Goal: Check status: Check status

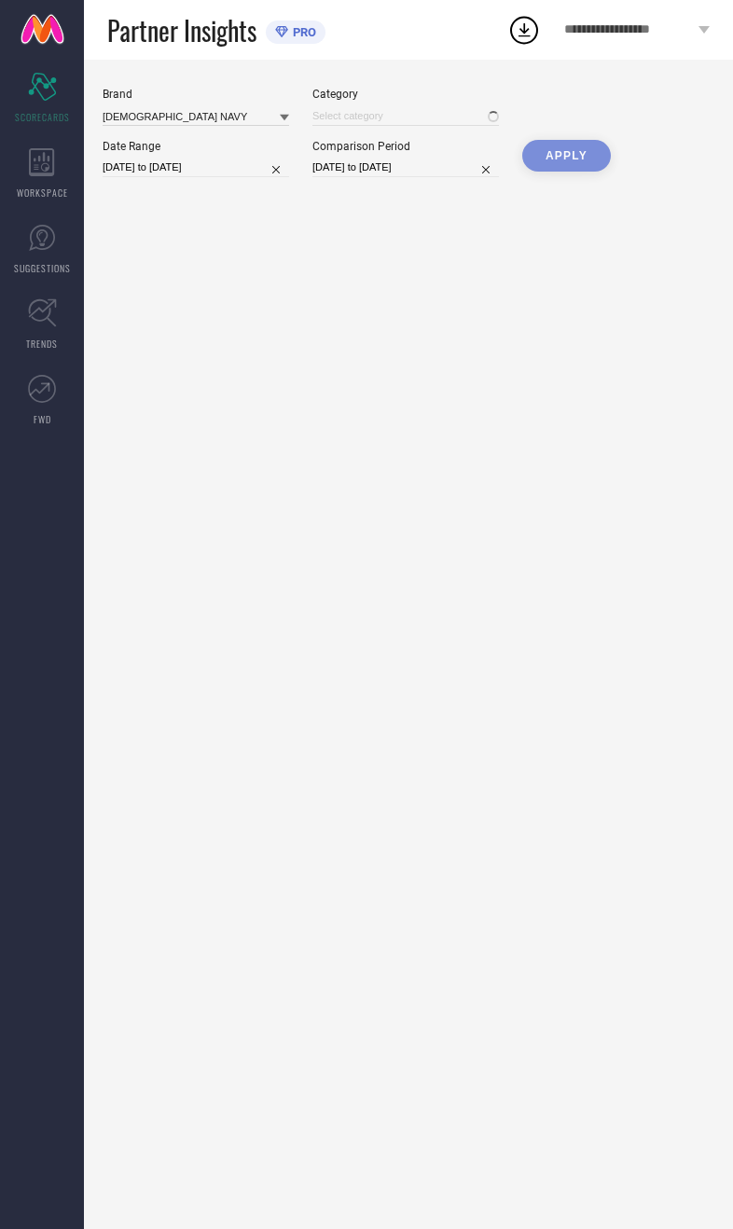
type input "All"
click at [271, 153] on div "Date Range" at bounding box center [196, 146] width 186 height 13
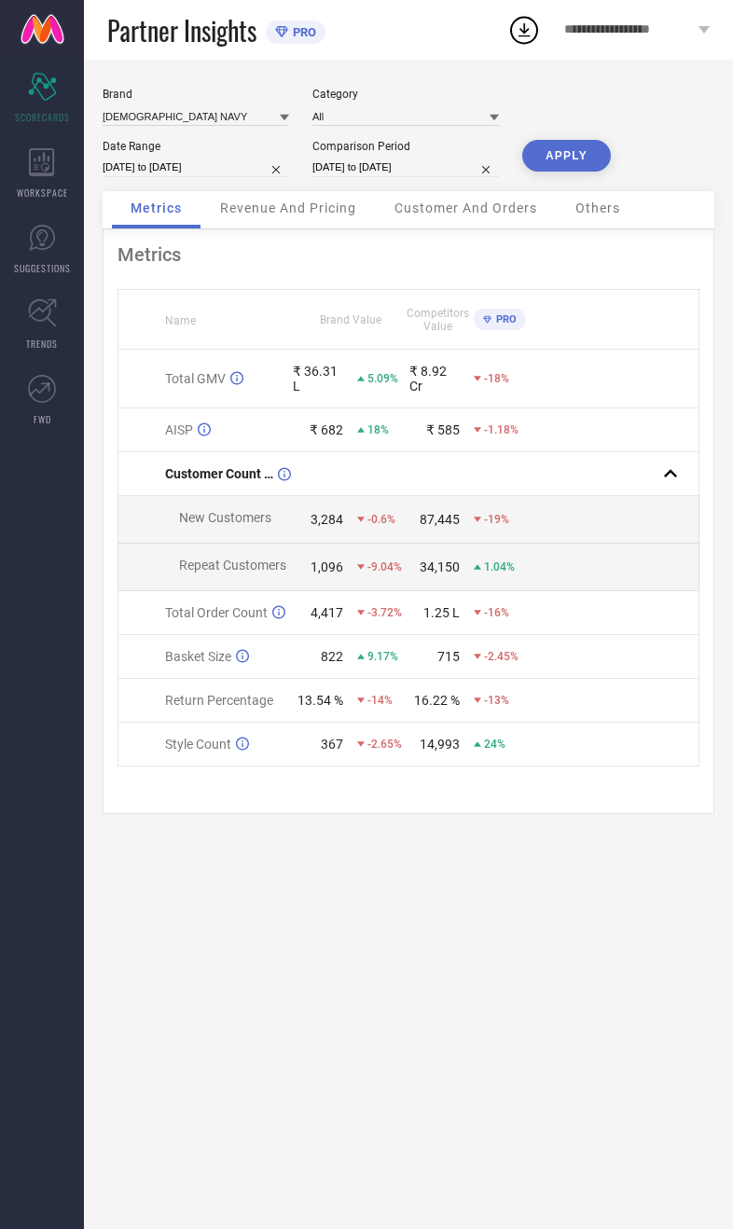
select select "7"
select select "2025"
select select "8"
select select "2025"
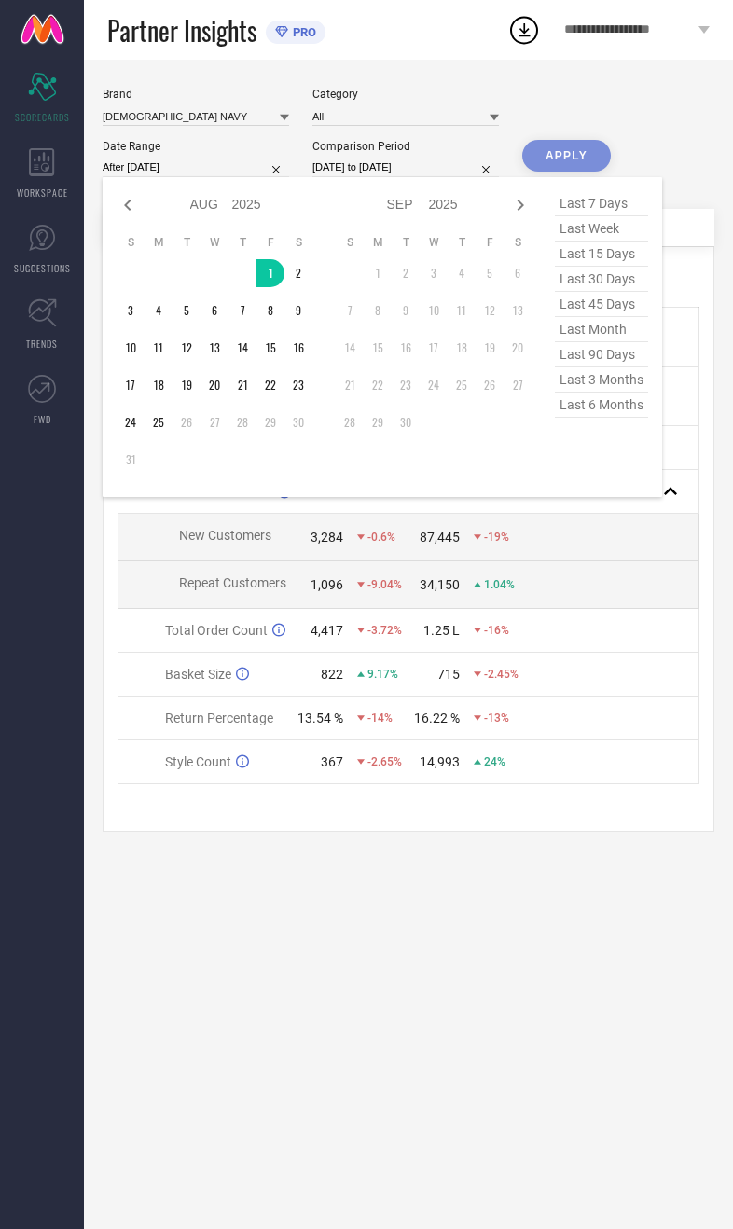
type input "[DATE] to [DATE]"
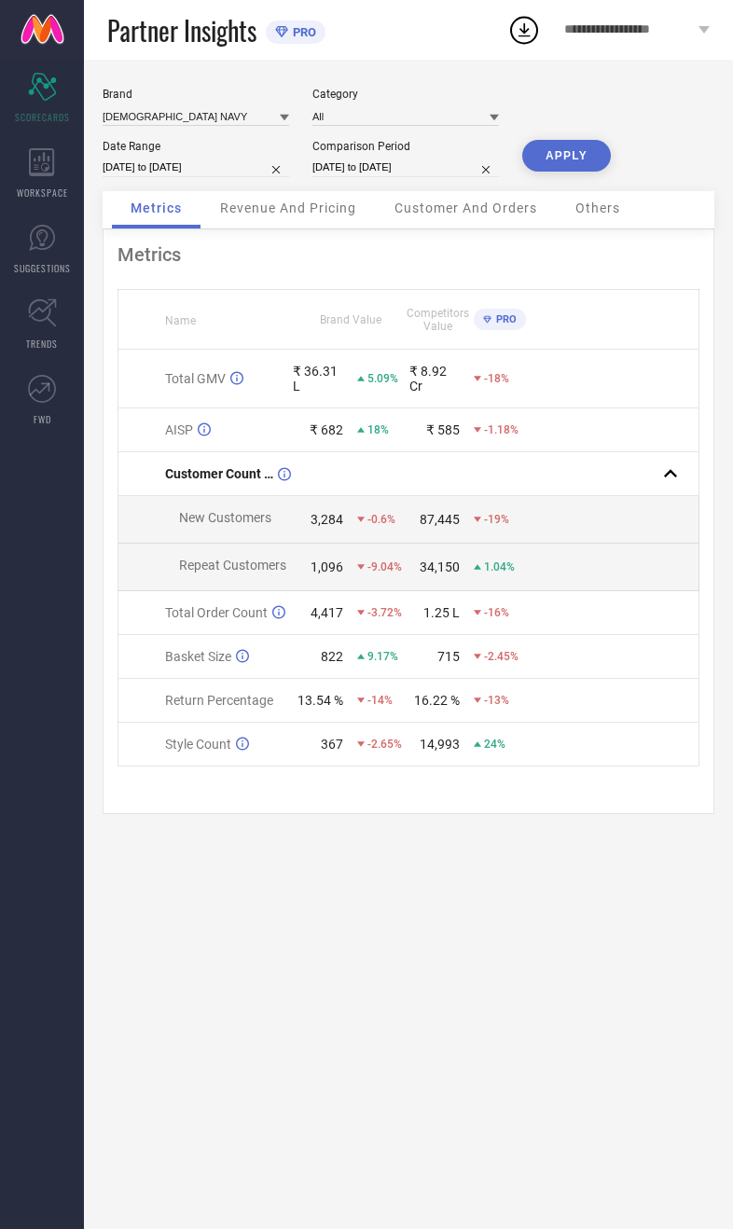
select select "7"
select select "2024"
select select "8"
select select "2024"
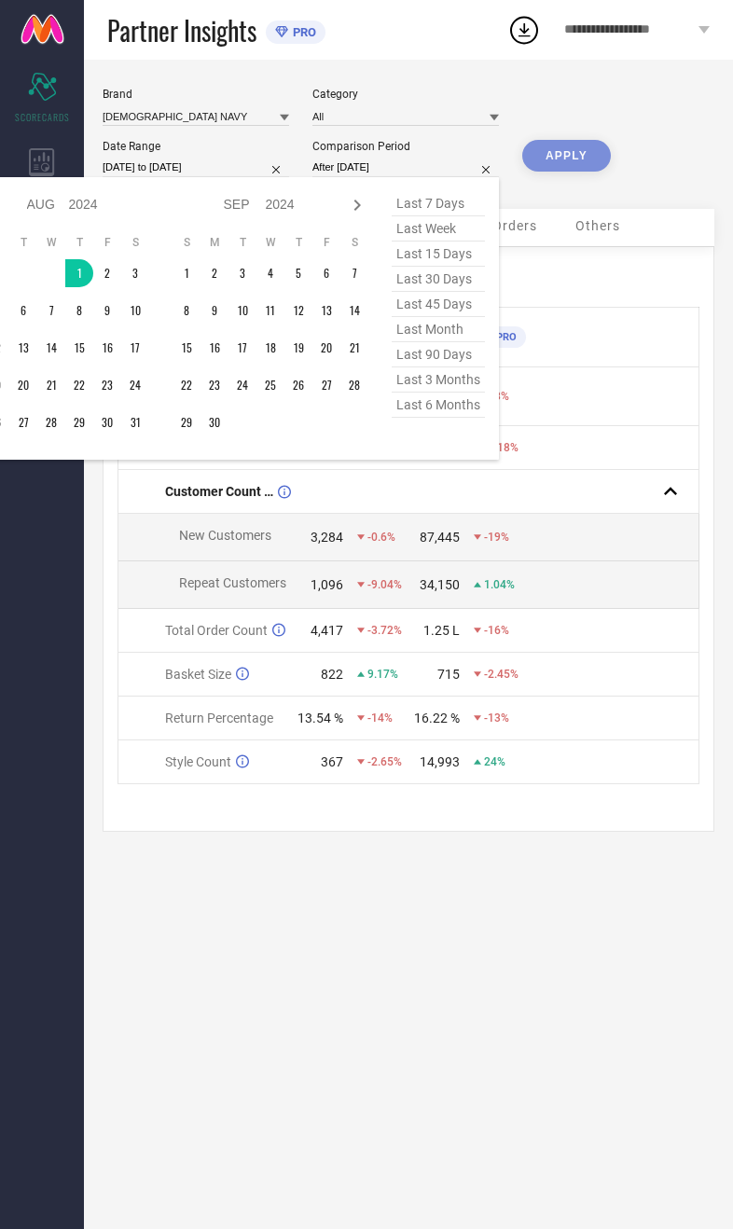
type input "[DATE] to [DATE]"
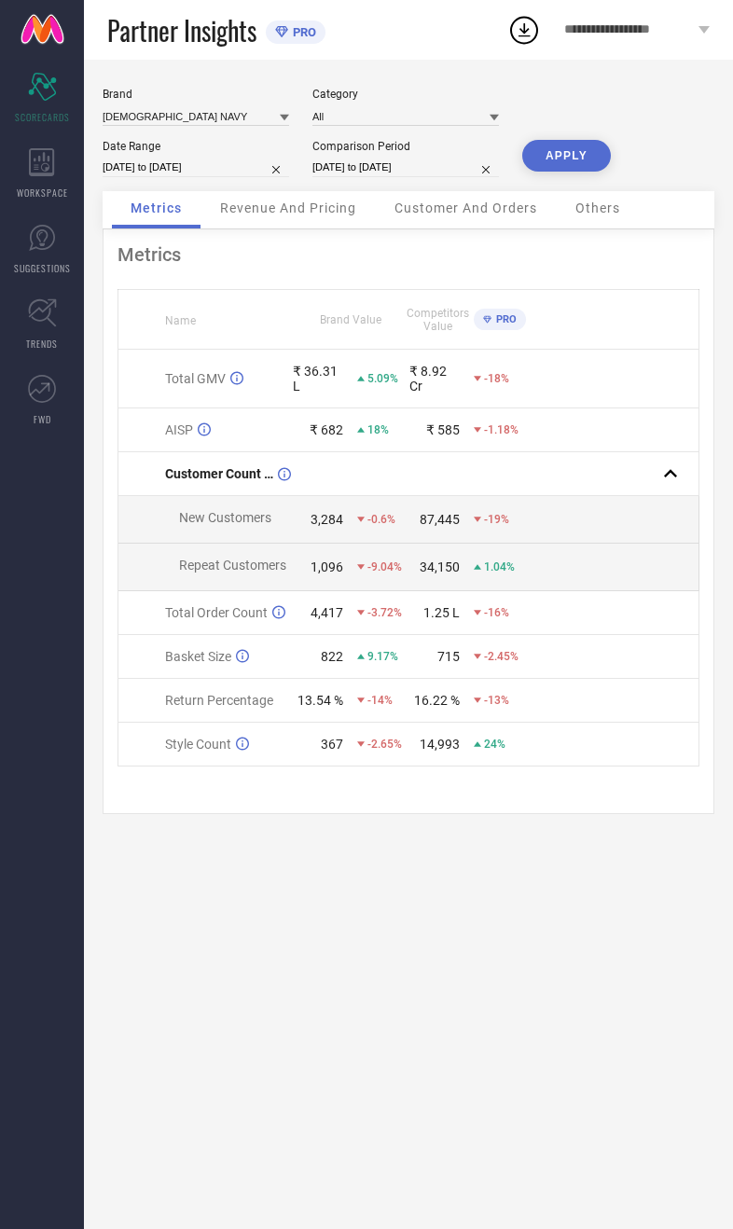
click at [591, 165] on button "APPLY" at bounding box center [566, 156] width 89 height 32
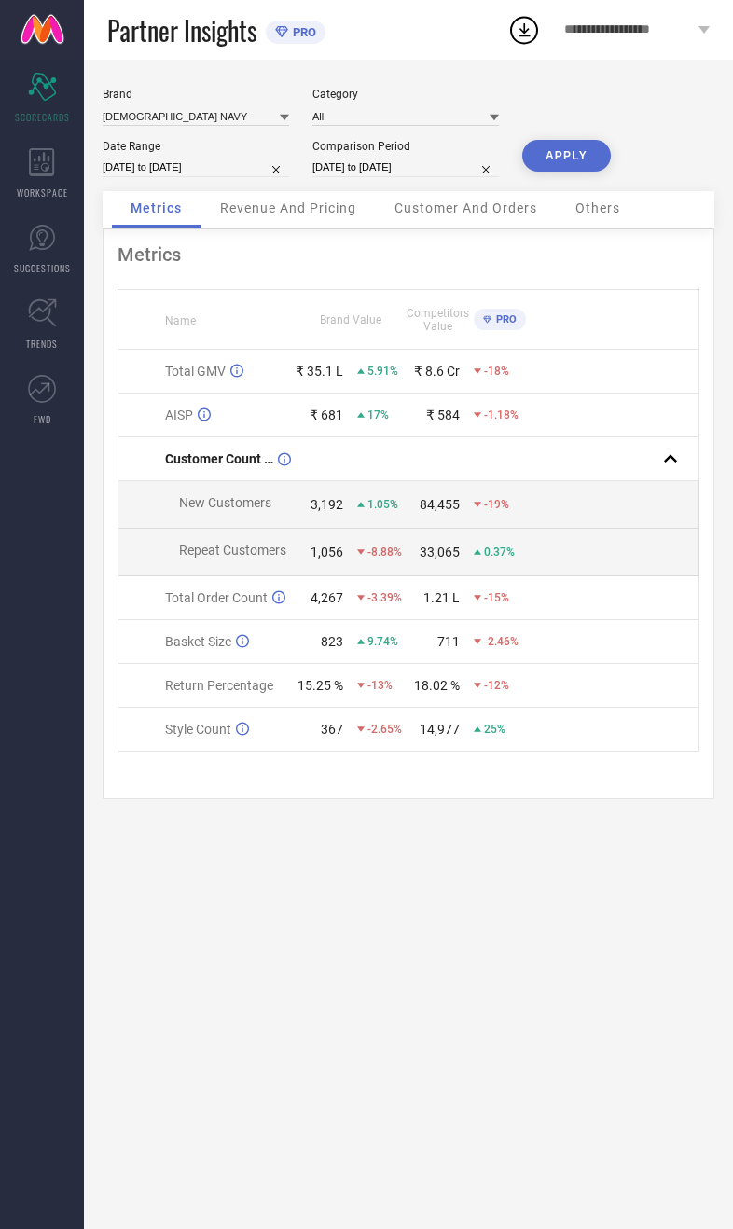
select select "7"
select select "2024"
select select "8"
select select "2024"
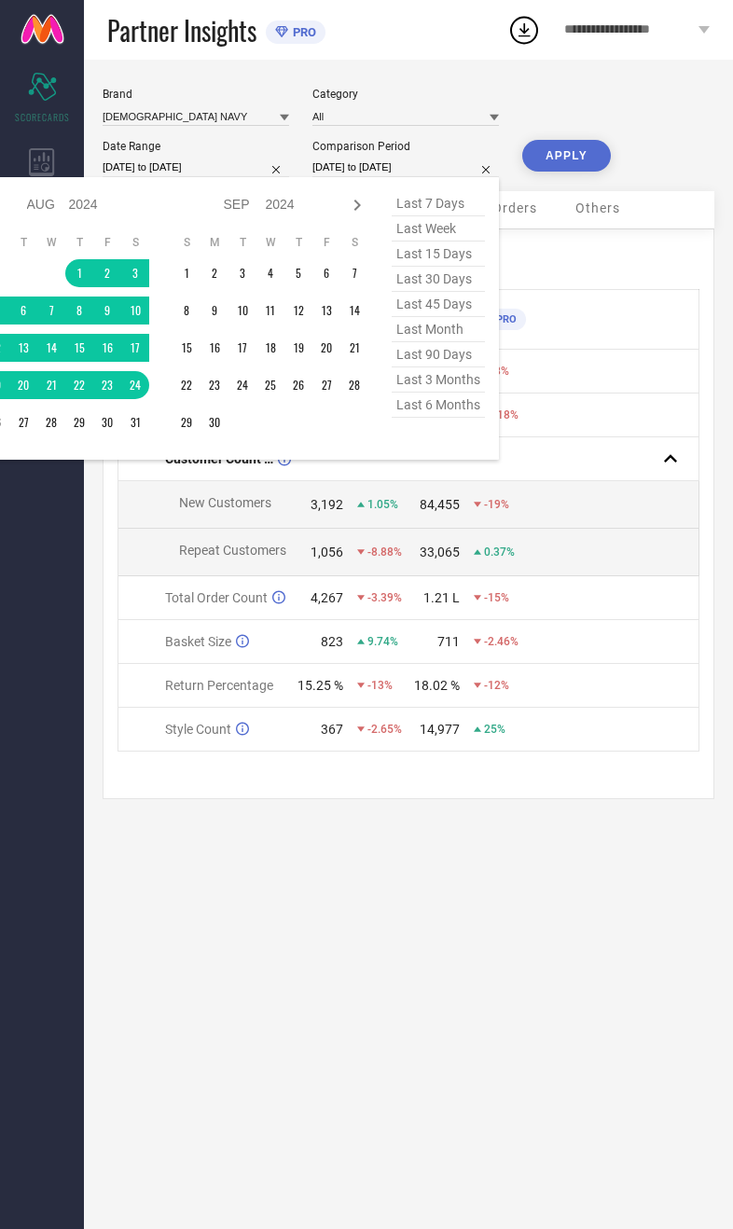
click at [352, 927] on div "Brand [DEMOGRAPHIC_DATA] NAVY Category All Date Range [DATE] to [DATE] Comparis…" at bounding box center [408, 644] width 649 height 1169
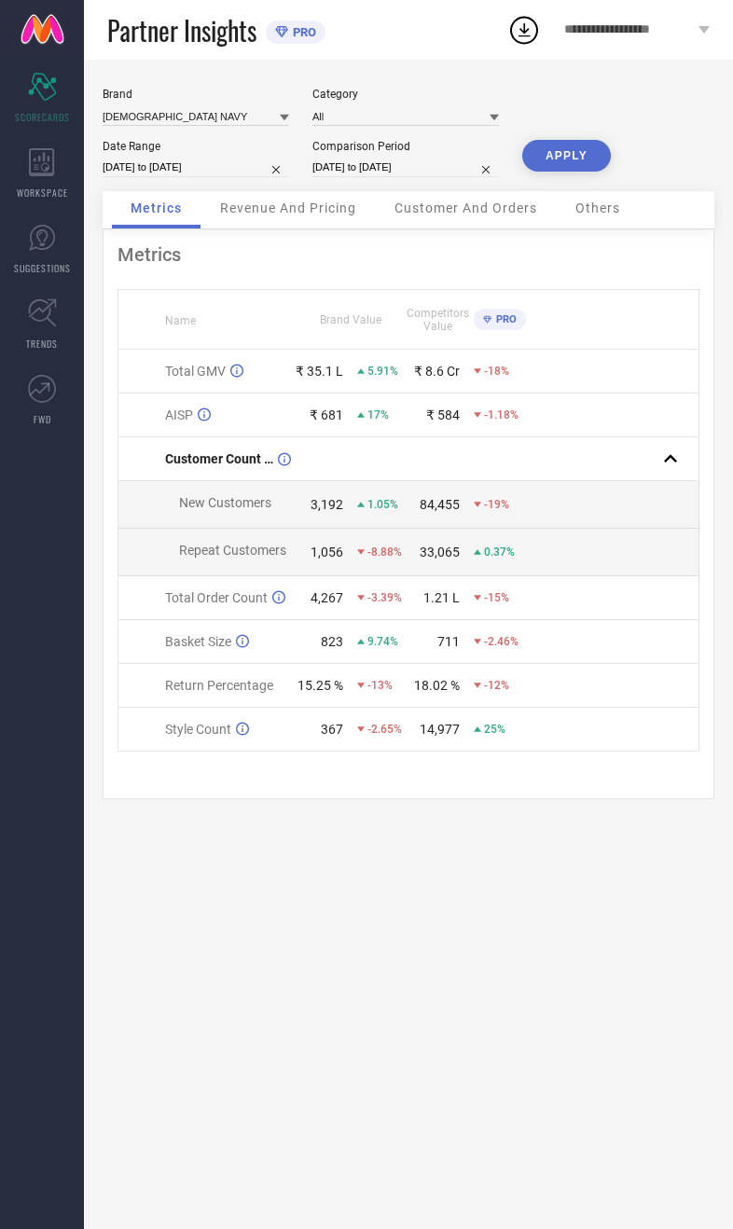
select select "7"
select select "2025"
select select "8"
select select "2025"
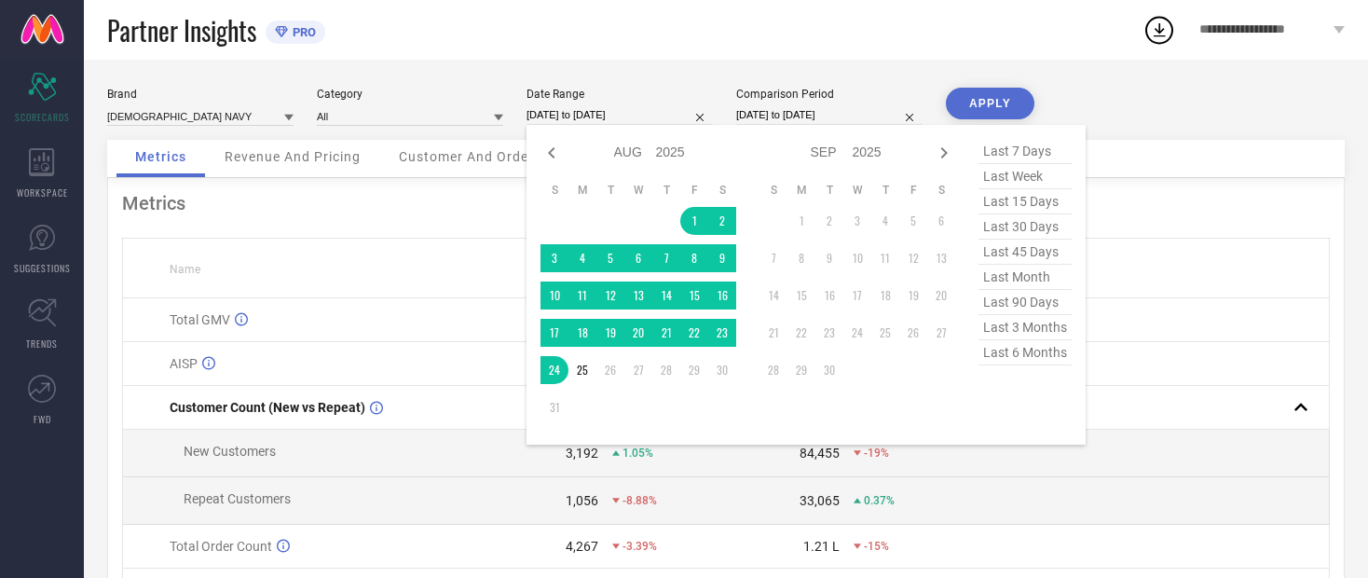
type input "After [DATE]"
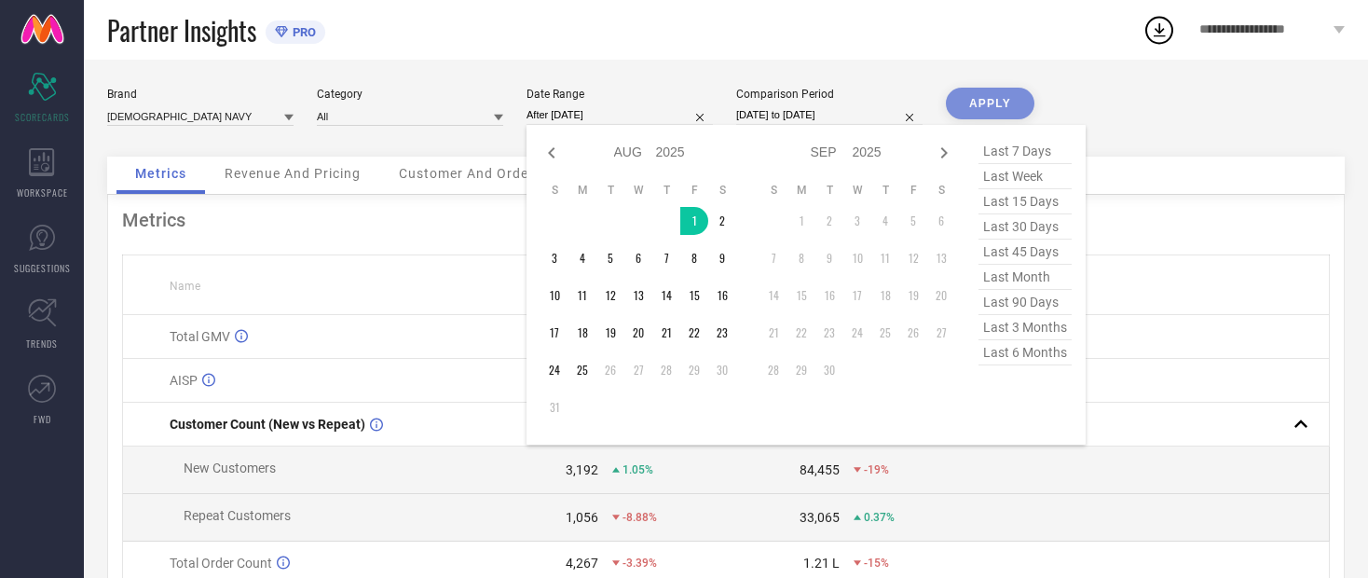
click at [320, 321] on td "Total GMV" at bounding box center [304, 337] width 363 height 44
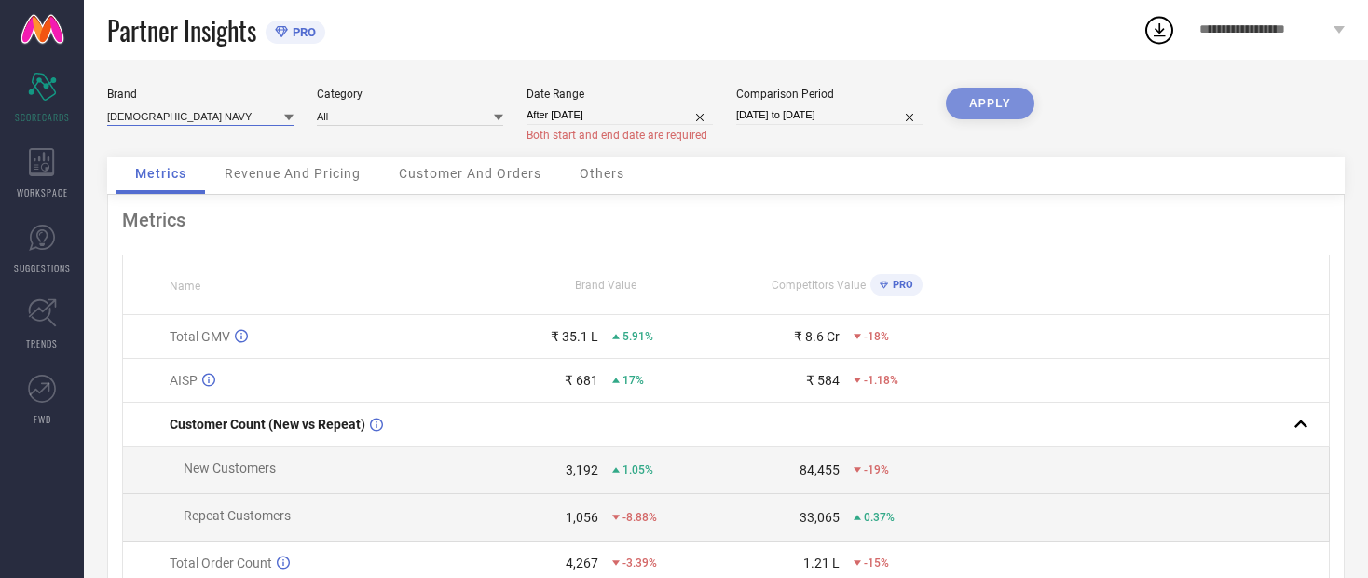
click at [176, 112] on input at bounding box center [200, 116] width 186 height 20
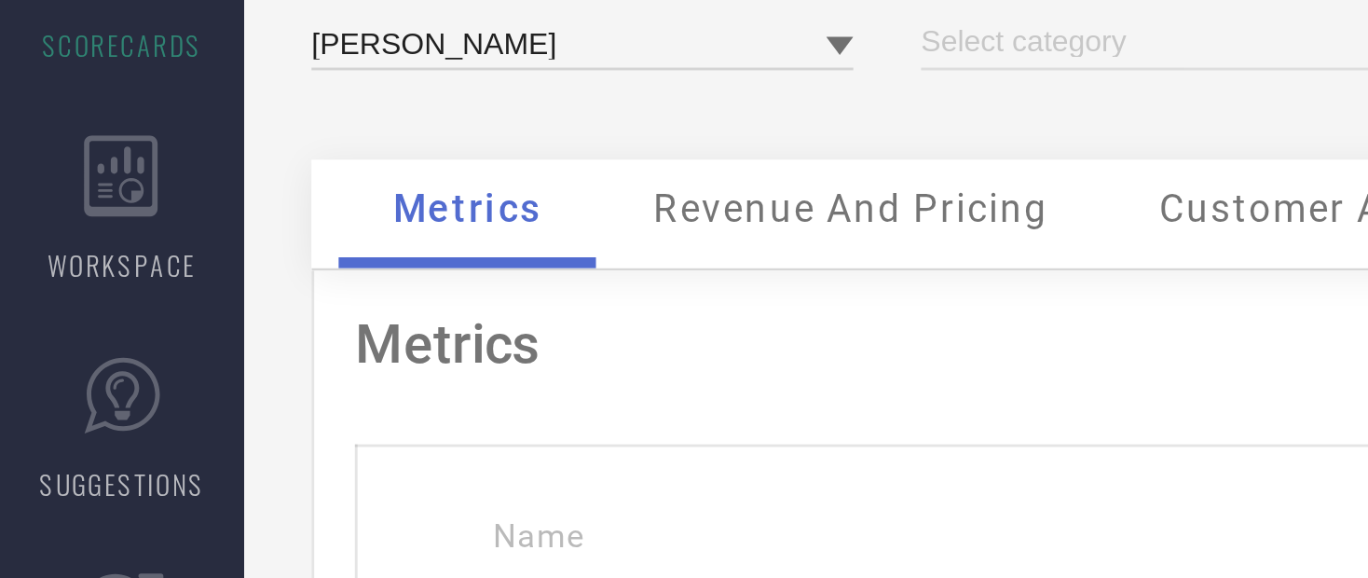
type input "All"
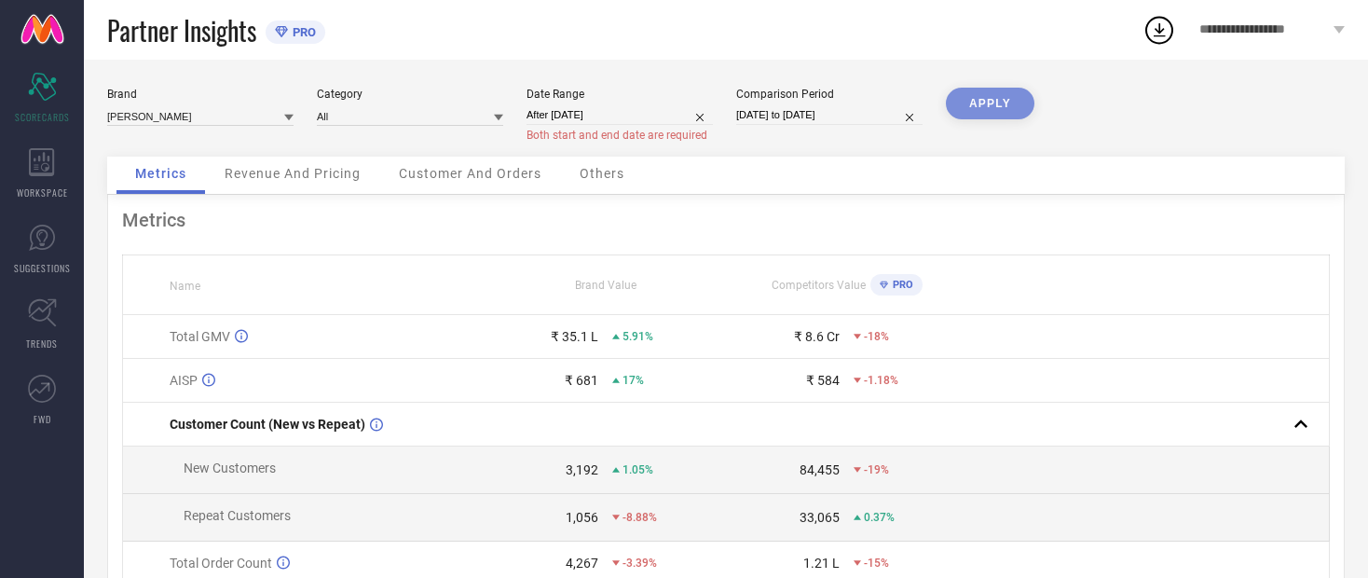
click at [732, 103] on div "APPLY" at bounding box center [990, 122] width 89 height 69
click at [732, 98] on div "APPLY" at bounding box center [990, 122] width 89 height 69
select select "7"
select select "2025"
select select "8"
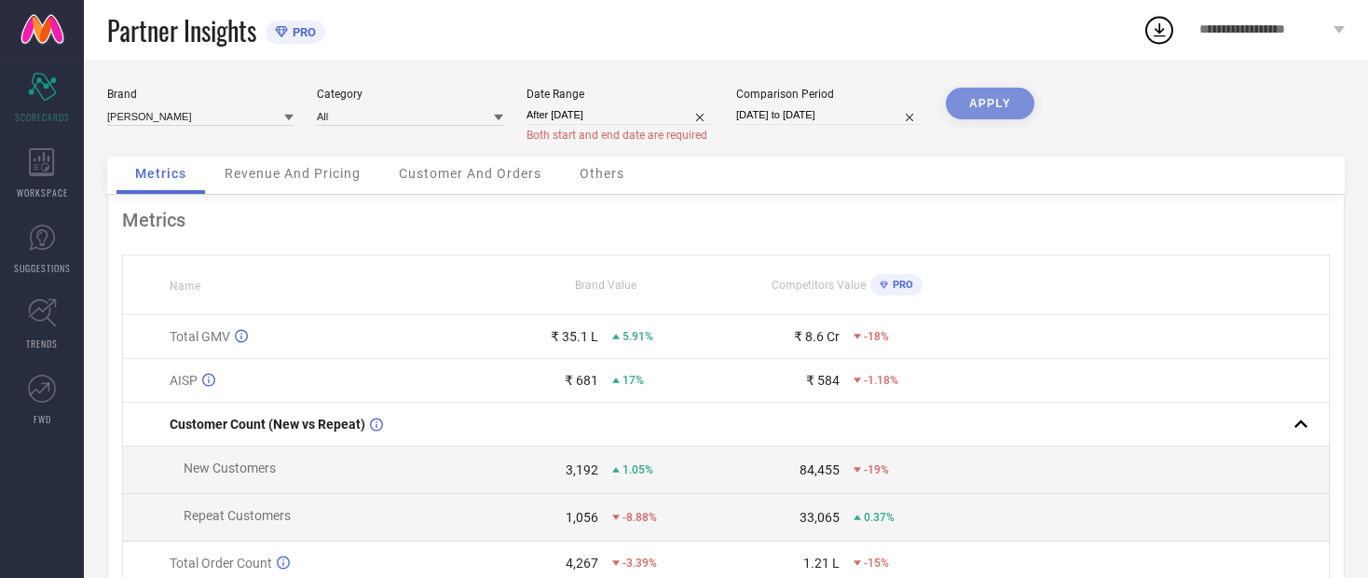
select select "2025"
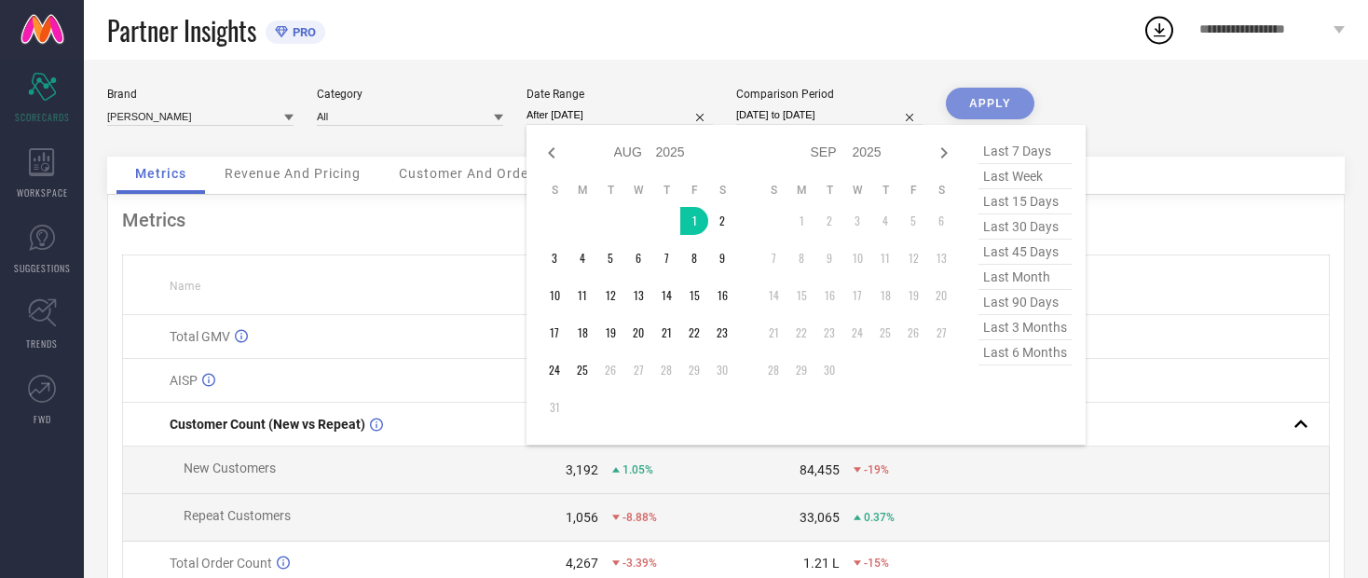
type input "[DATE] to [DATE]"
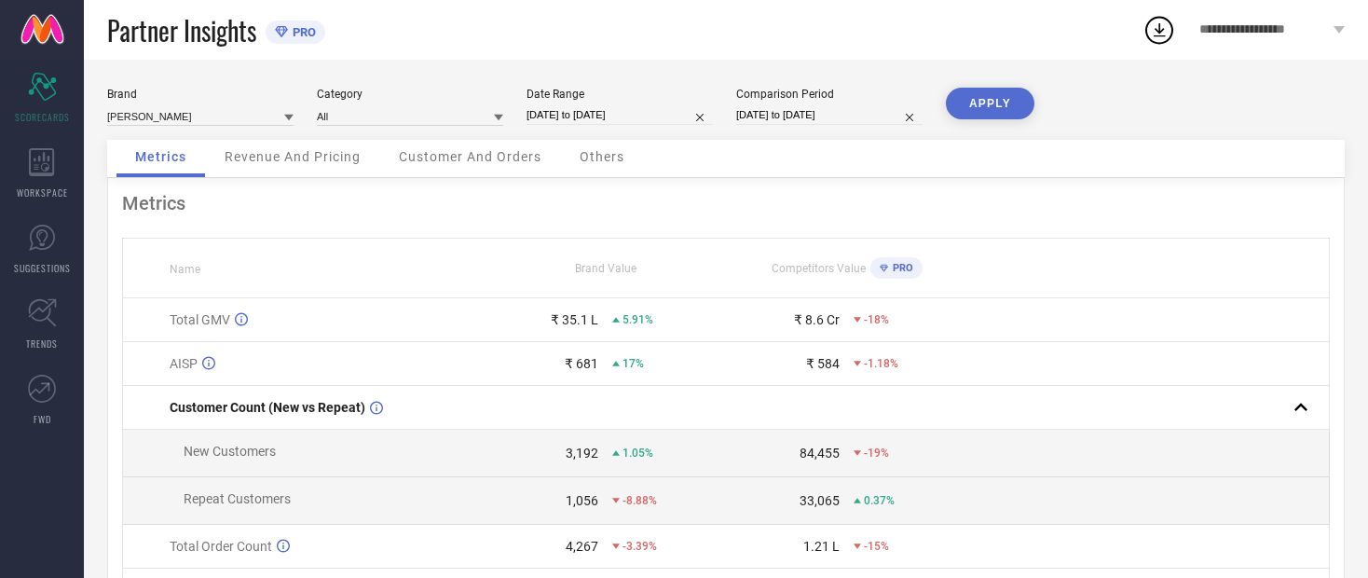
select select "7"
select select "2025"
select select "8"
select select "2025"
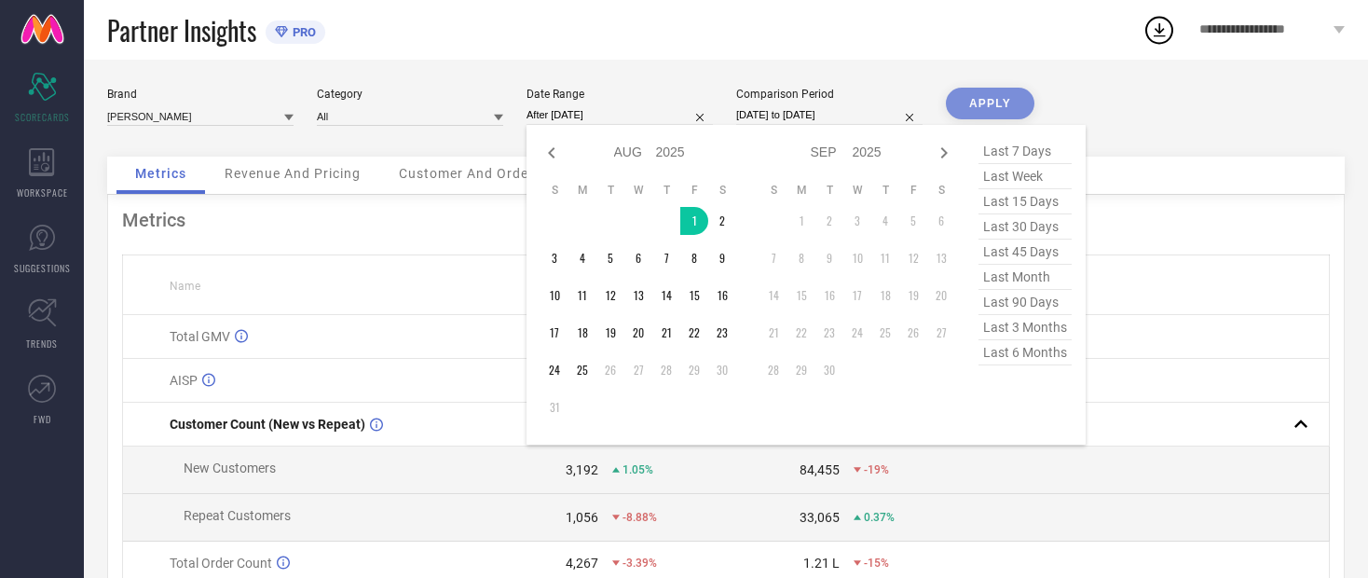
type input "[DATE] to [DATE]"
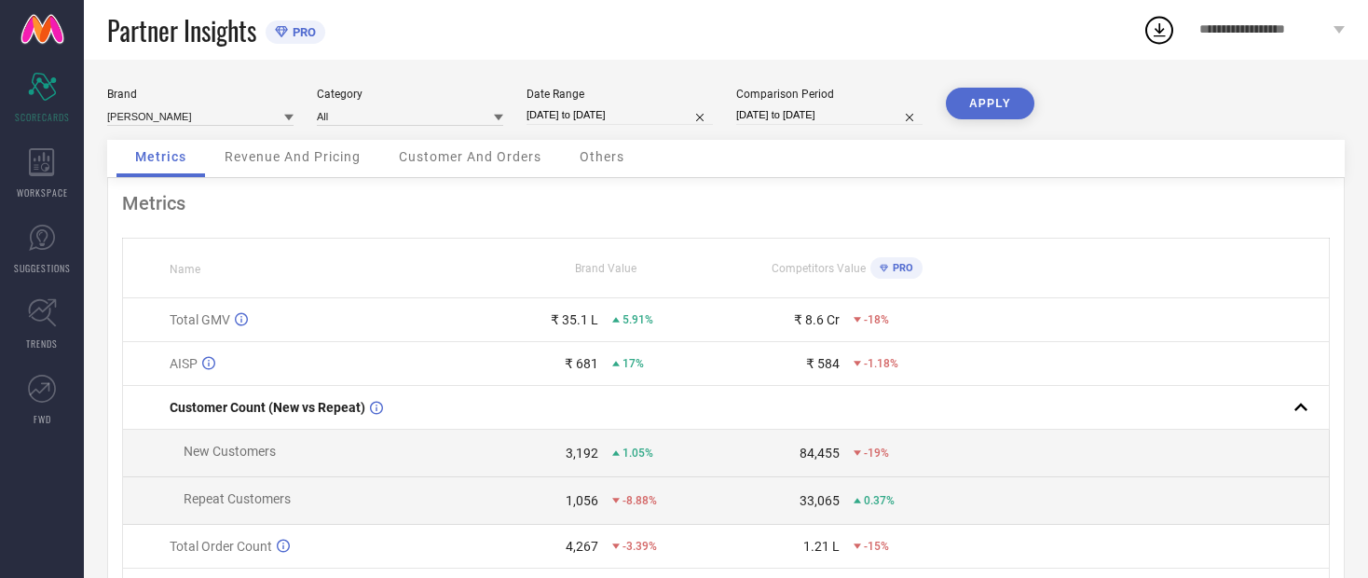
click at [732, 101] on button "APPLY" at bounding box center [990, 104] width 89 height 32
click at [635, 113] on input "[DATE] to [DATE]" at bounding box center [620, 115] width 186 height 20
select select "7"
select select "2025"
select select "8"
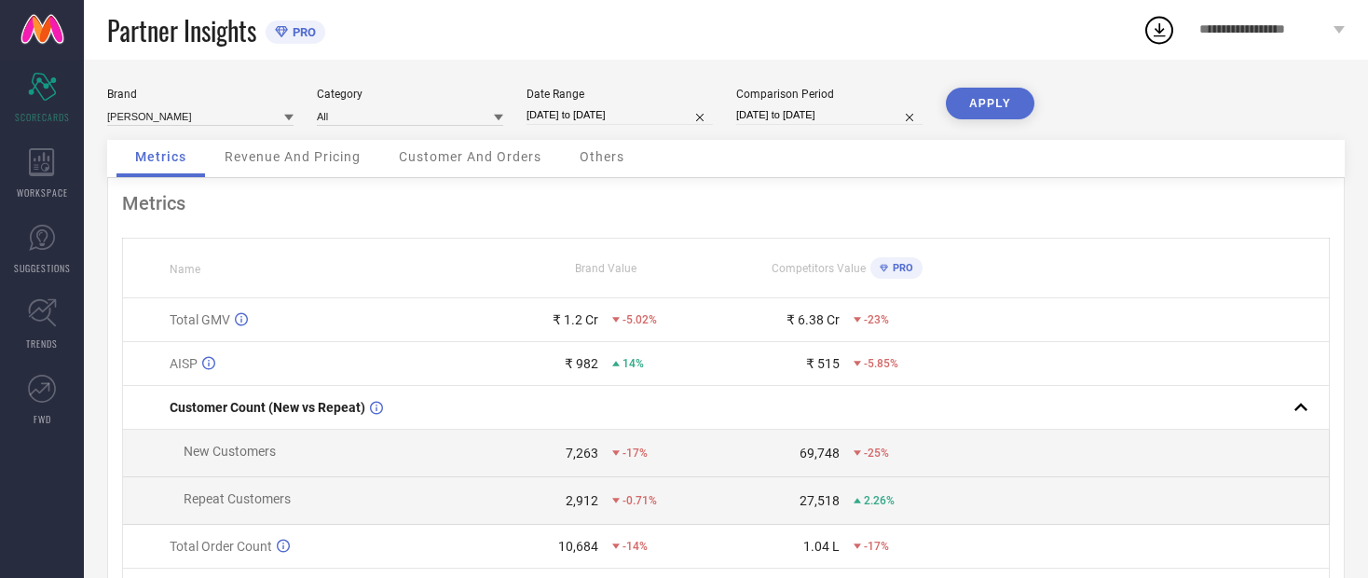
select select "2025"
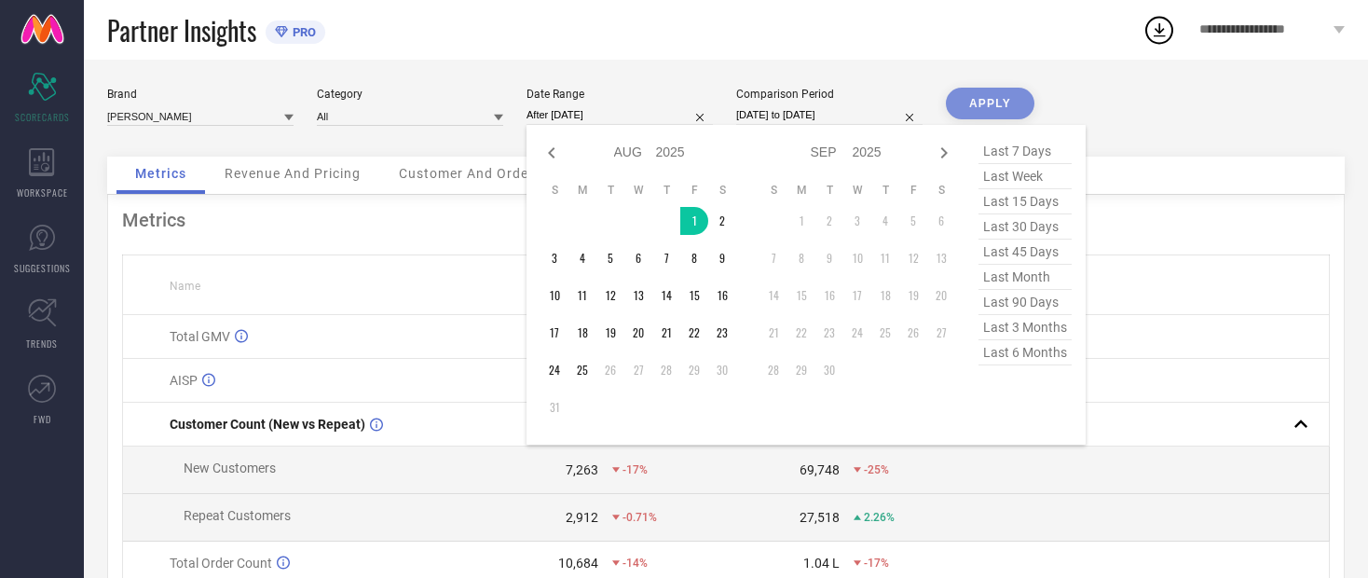
type input "[DATE] to [DATE]"
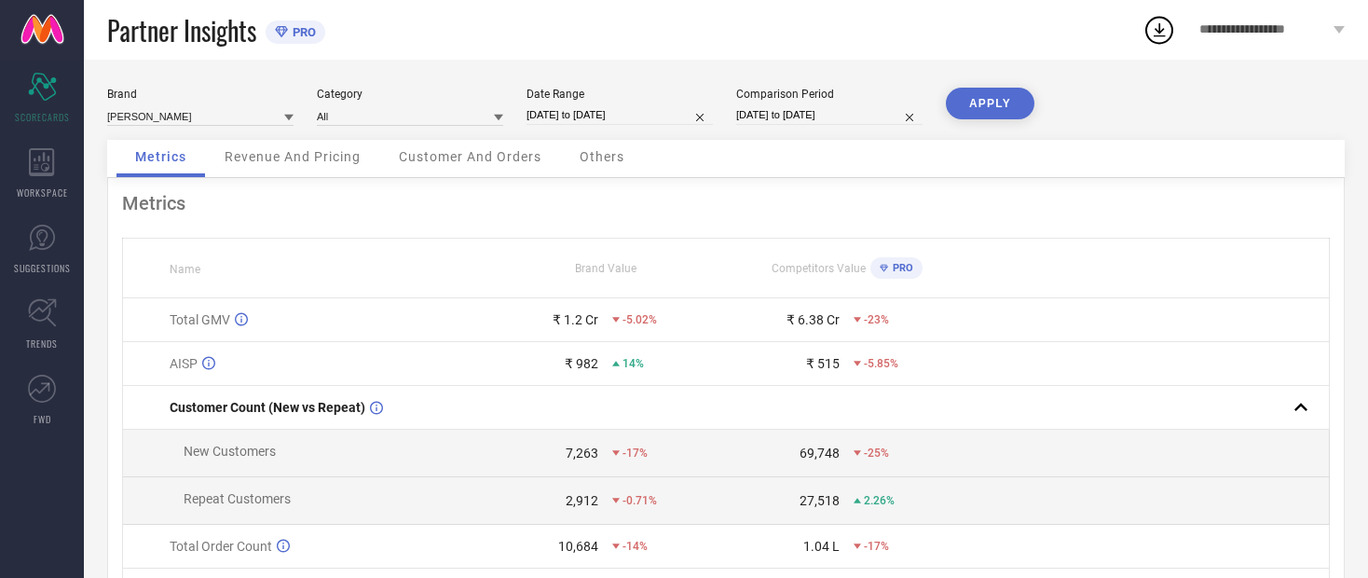
click at [732, 112] on input "[DATE] to [DATE]" at bounding box center [829, 115] width 186 height 20
select select "7"
select select "2024"
select select "8"
select select "2024"
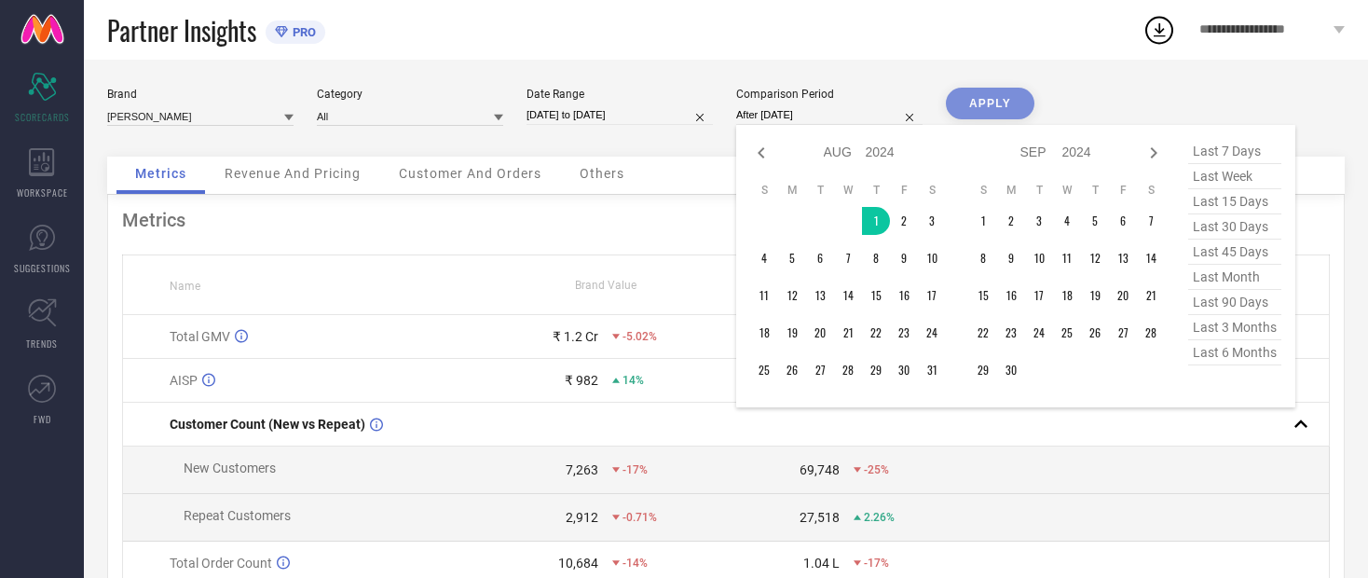
type input "[DATE] to [DATE]"
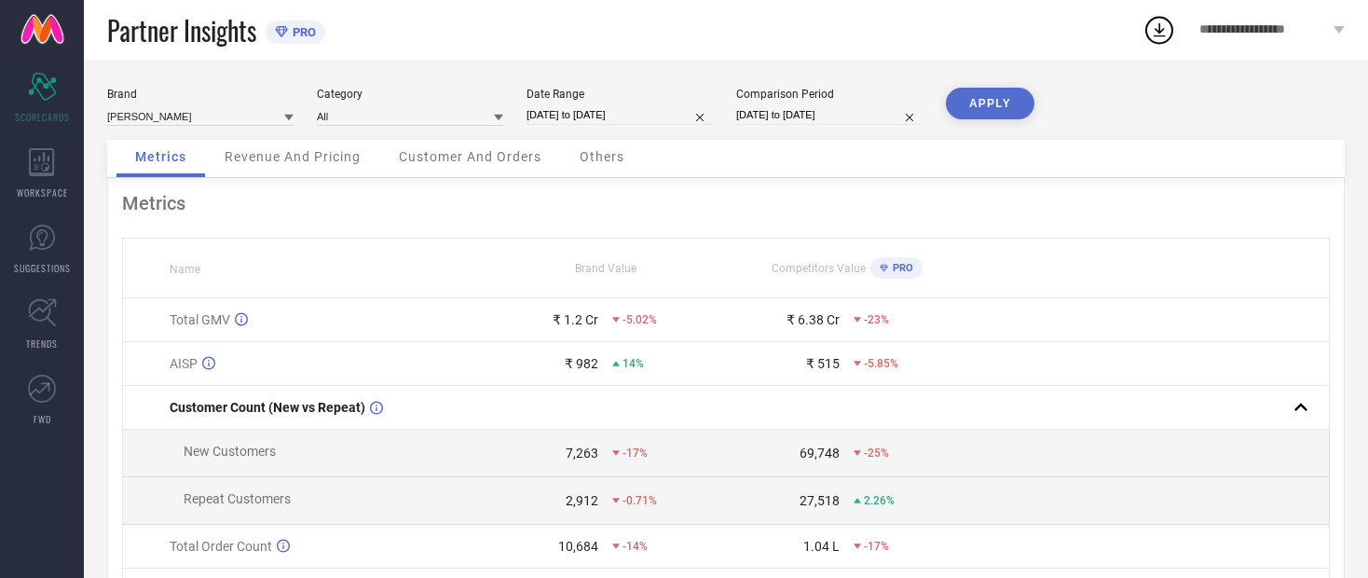
click at [732, 104] on button "APPLY" at bounding box center [990, 104] width 89 height 32
select select "7"
select select "2024"
select select "8"
select select "2024"
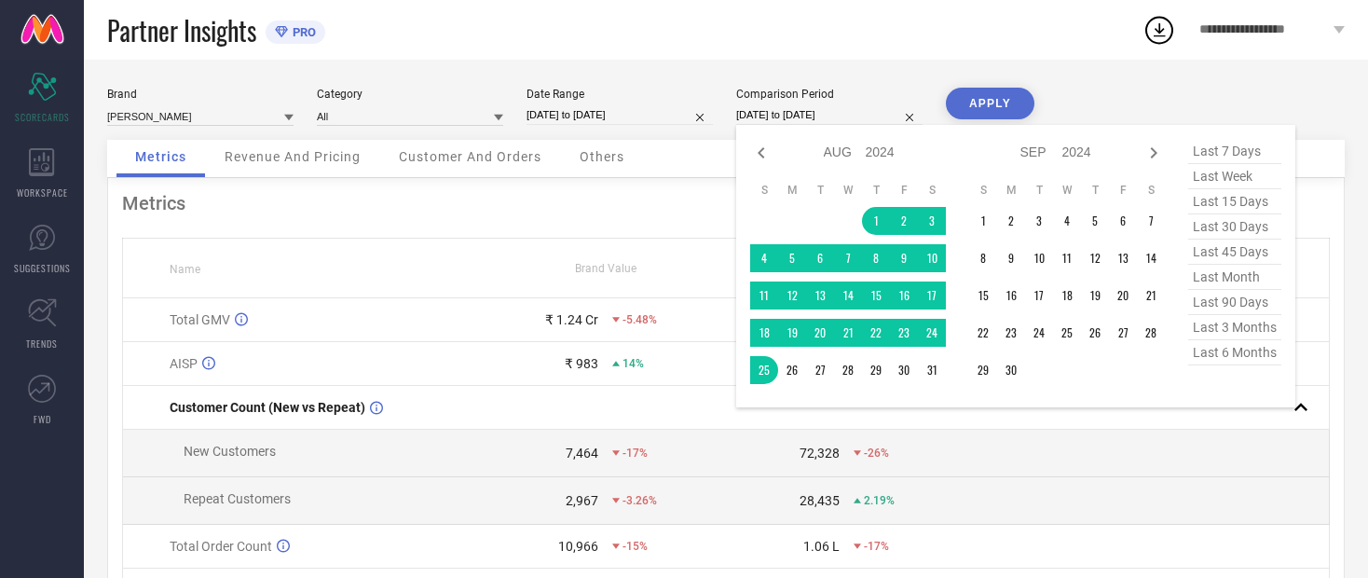
click at [305, 223] on div "Metrics Name Brand Value Competitors Value PRO Total GMV ₹ 1.24 Cr -5.48% ₹ 6.6…" at bounding box center [726, 463] width 1238 height 570
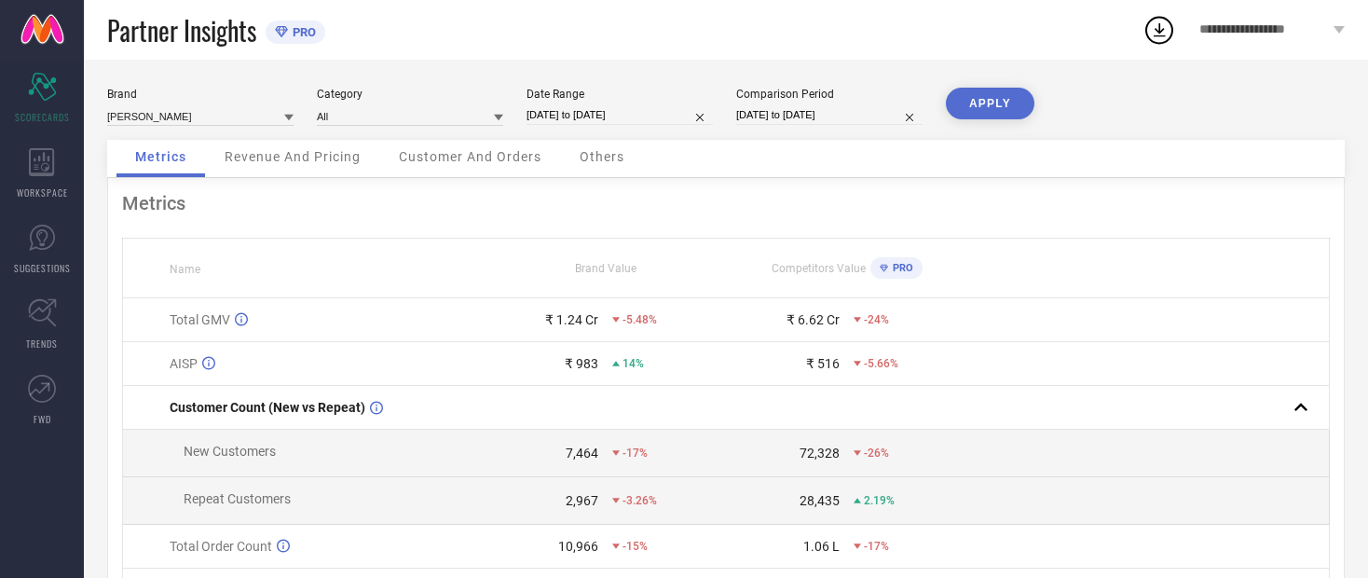
click at [732, 111] on button "APPLY" at bounding box center [990, 104] width 89 height 32
